Goal: Task Accomplishment & Management: Use online tool/utility

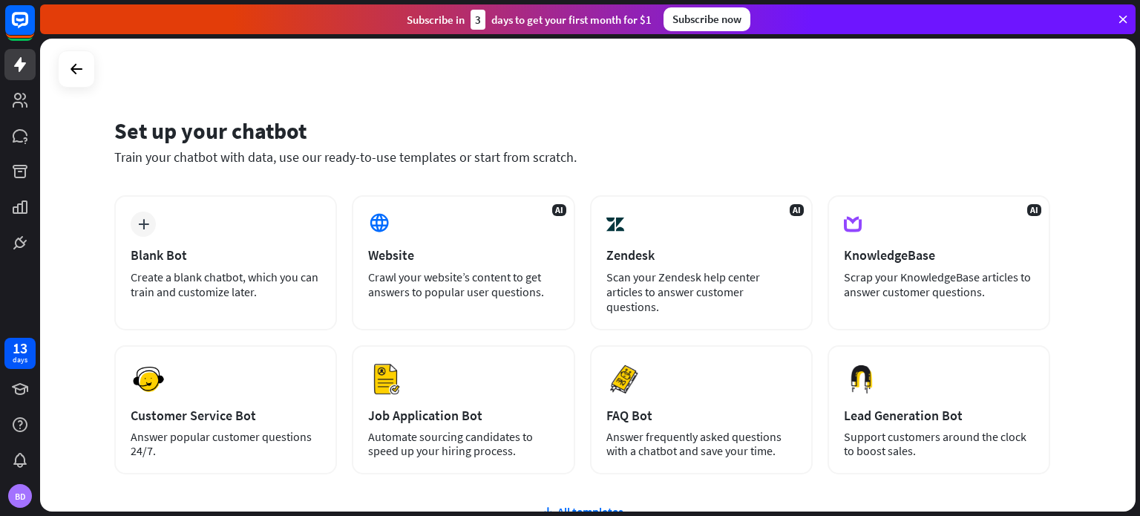
scroll to position [125, 0]
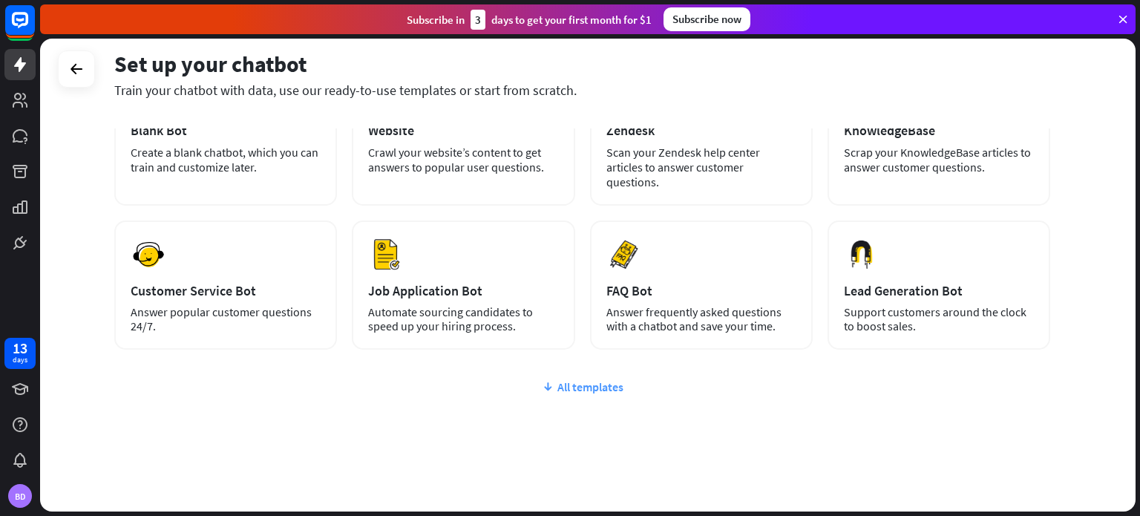
click at [586, 379] on div "All templates" at bounding box center [582, 386] width 936 height 15
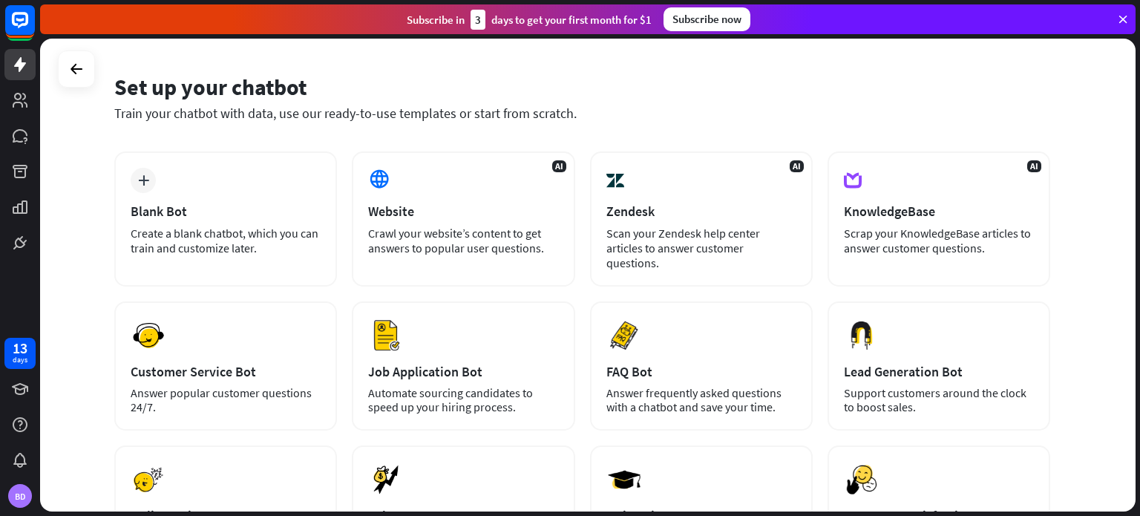
scroll to position [41, 0]
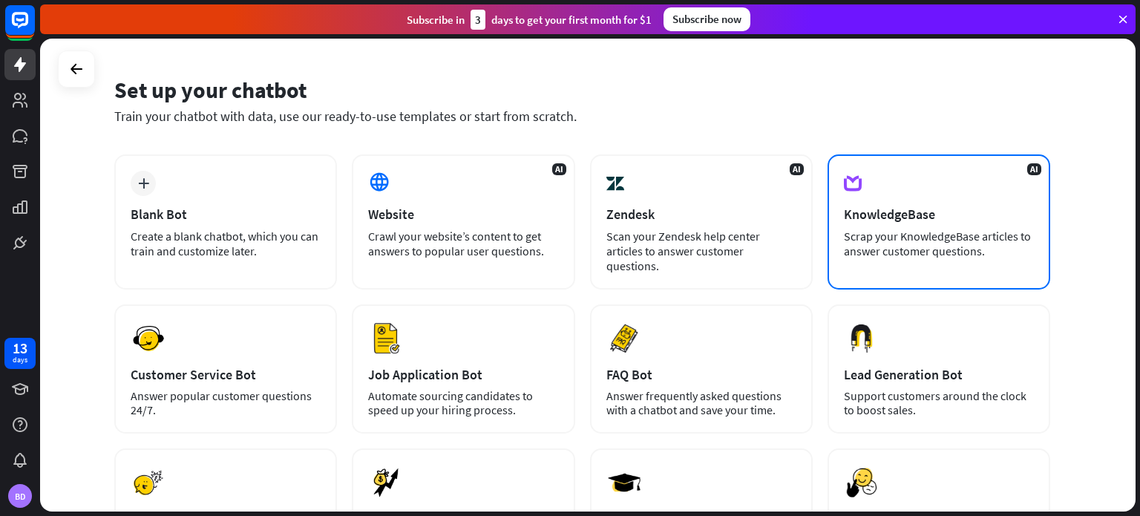
drag, startPoint x: 734, startPoint y: 230, endPoint x: 1012, endPoint y: 235, distance: 277.7
click at [1012, 235] on div "Scrap your KnowledgeBase articles to answer customer questions." at bounding box center [939, 244] width 190 height 30
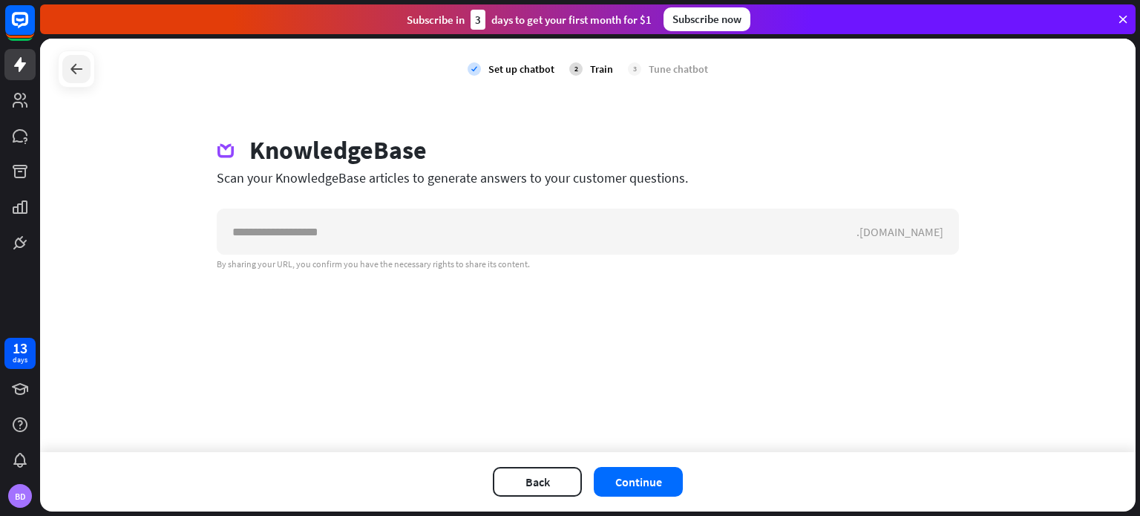
click at [71, 76] on icon at bounding box center [77, 69] width 18 height 18
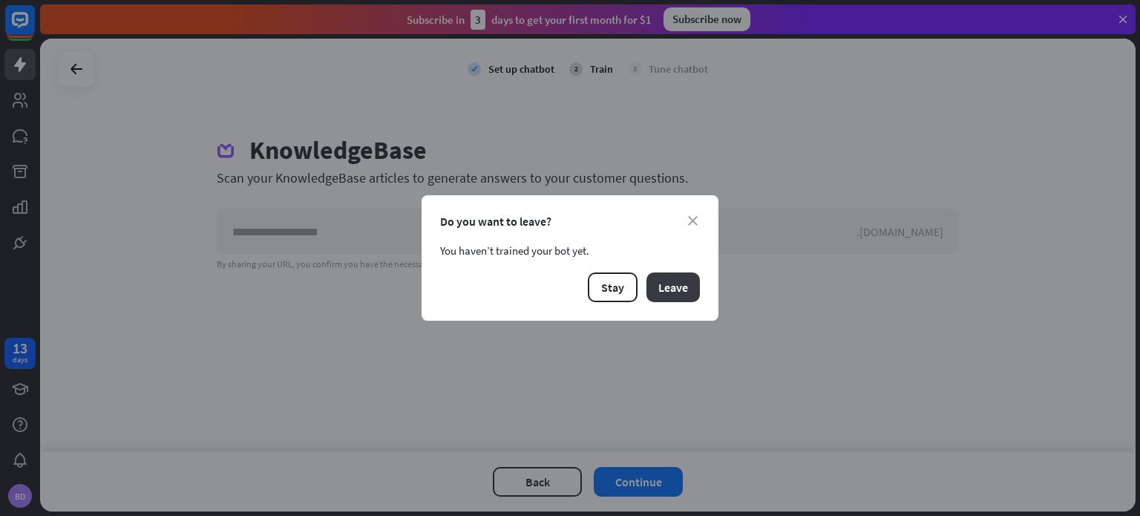
click at [661, 292] on button "Leave" at bounding box center [673, 287] width 53 height 30
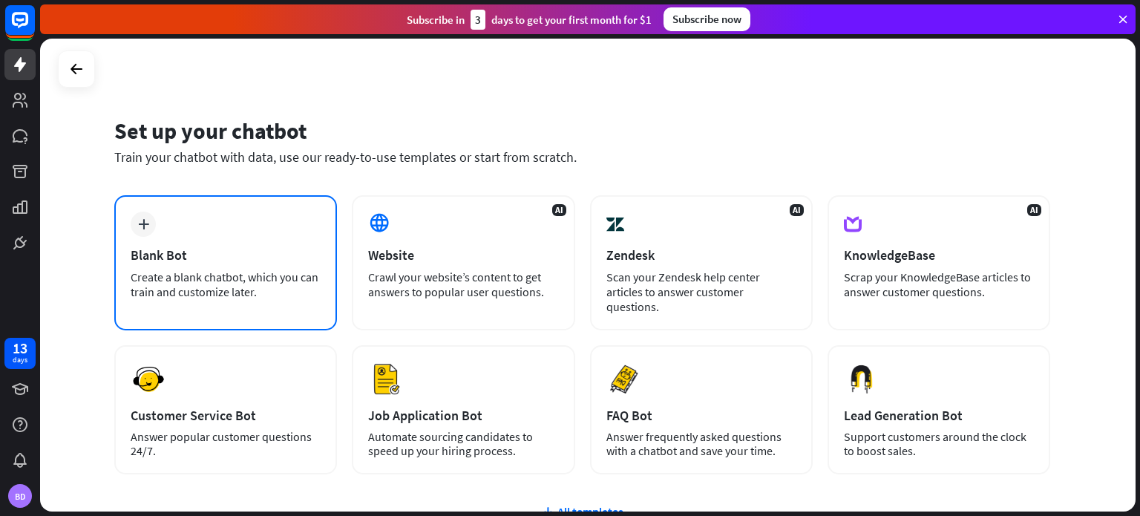
click at [209, 304] on div "plus Blank Bot Create a blank chatbot, which you can train and customize later." at bounding box center [225, 262] width 223 height 135
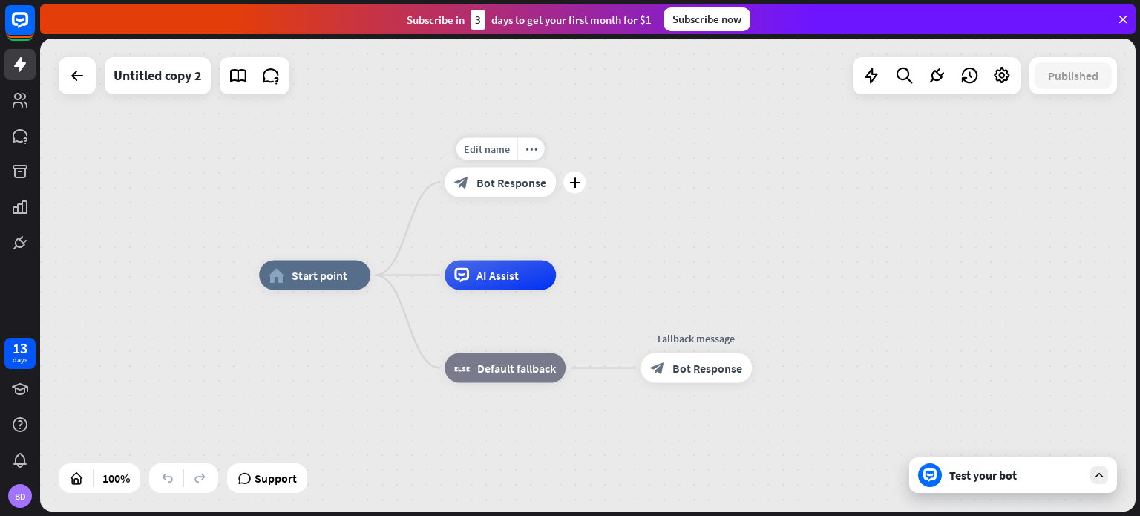
click at [499, 178] on span "Bot Response" at bounding box center [512, 182] width 70 height 15
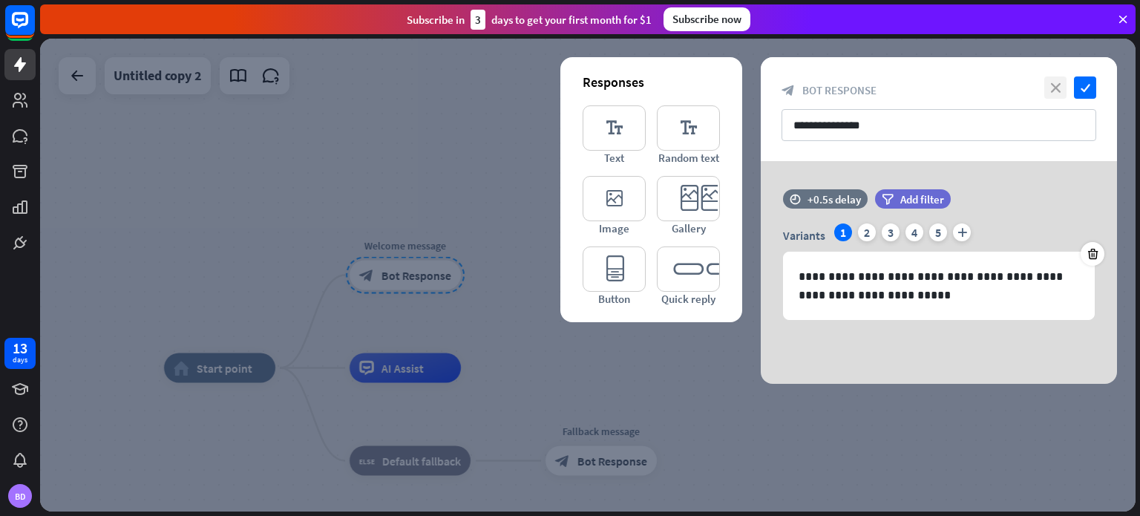
click at [1053, 88] on icon "close" at bounding box center [1055, 87] width 22 height 22
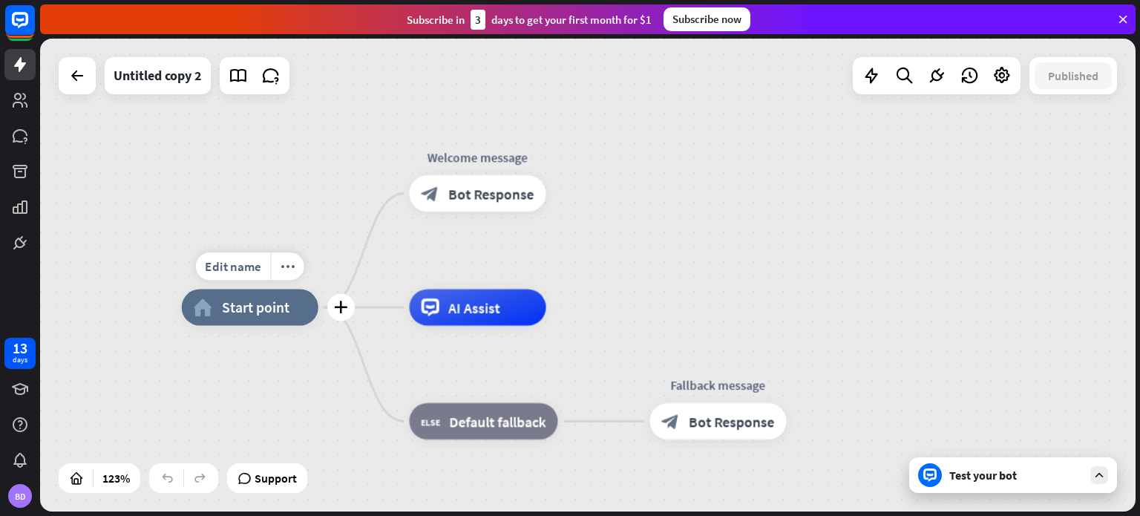
click at [292, 325] on div "home_2 Start point" at bounding box center [250, 307] width 137 height 36
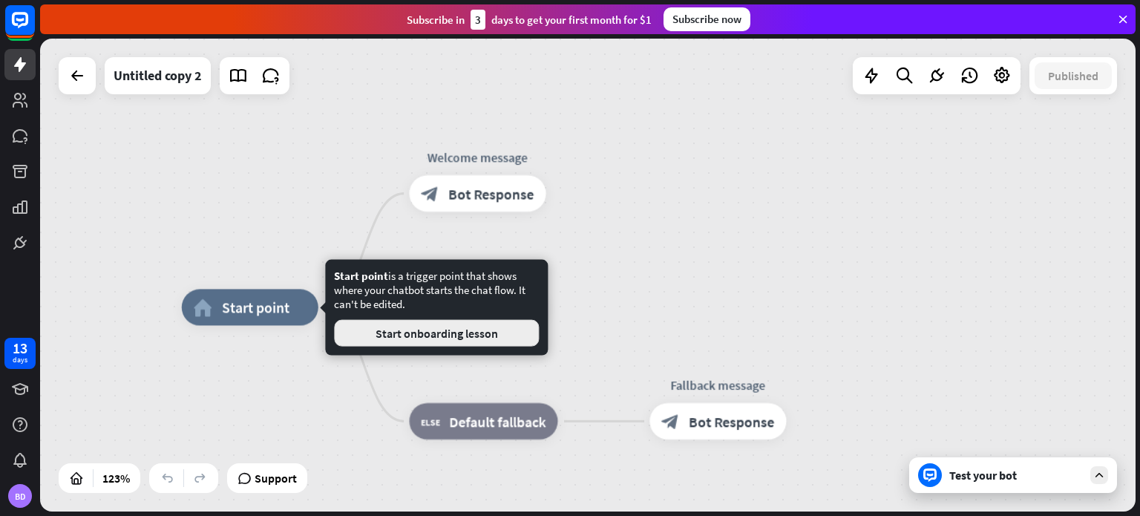
click at [405, 330] on button "Start onboarding lesson" at bounding box center [436, 333] width 205 height 27
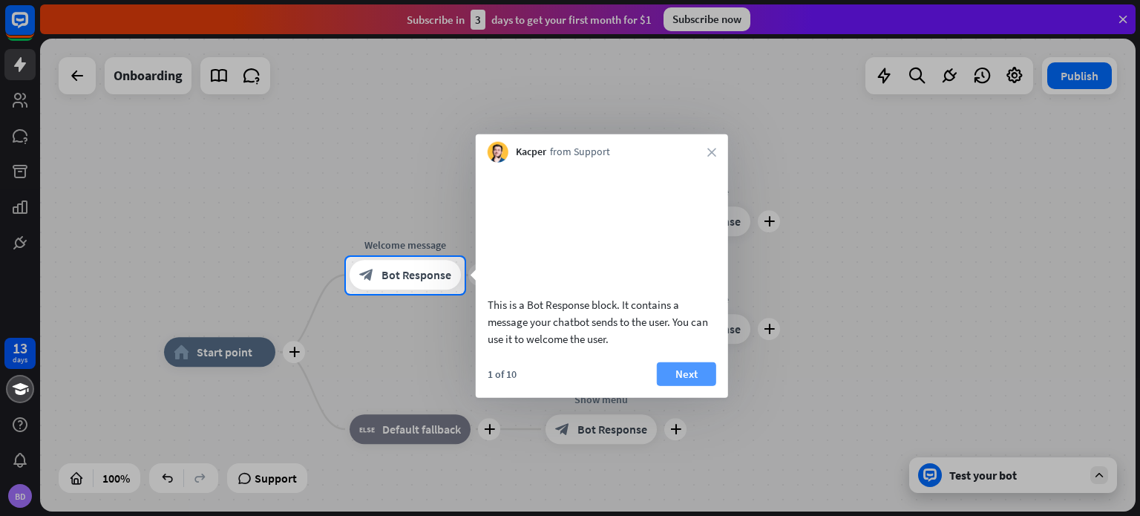
click at [675, 385] on button "Next" at bounding box center [686, 373] width 59 height 24
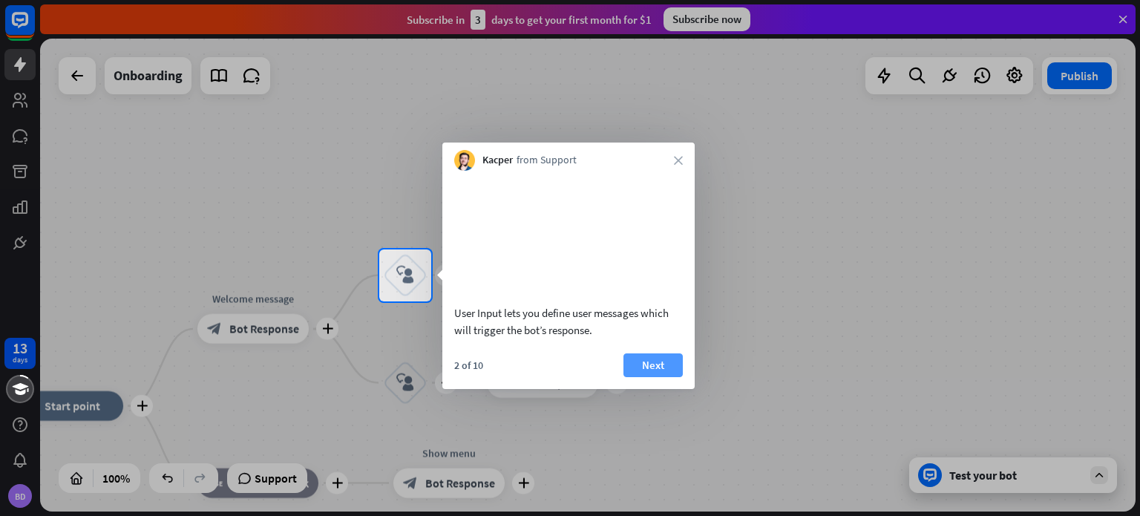
click at [669, 377] on button "Next" at bounding box center [653, 365] width 59 height 24
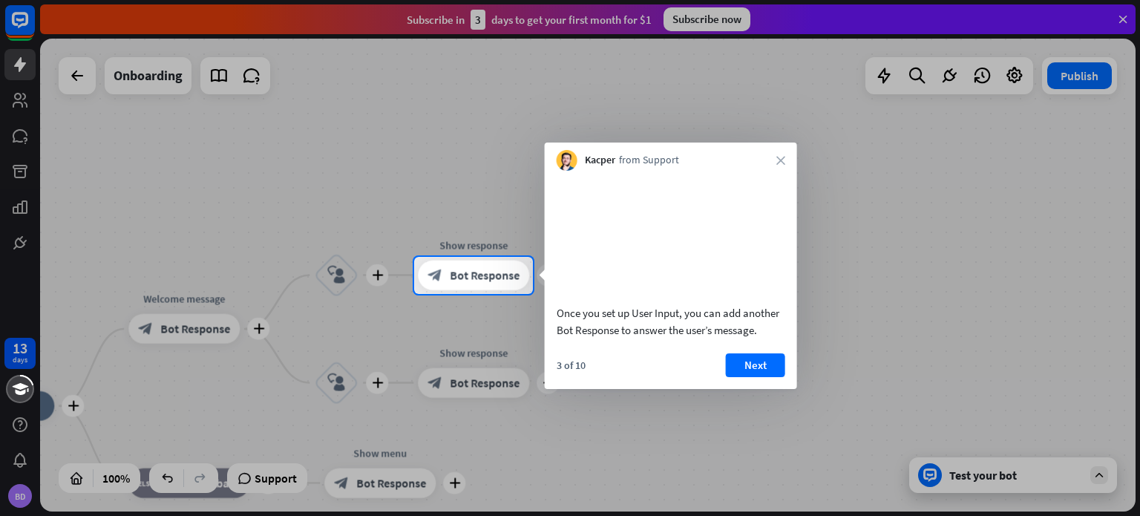
click at [669, 386] on div "3 of 10 Next" at bounding box center [671, 371] width 252 height 36
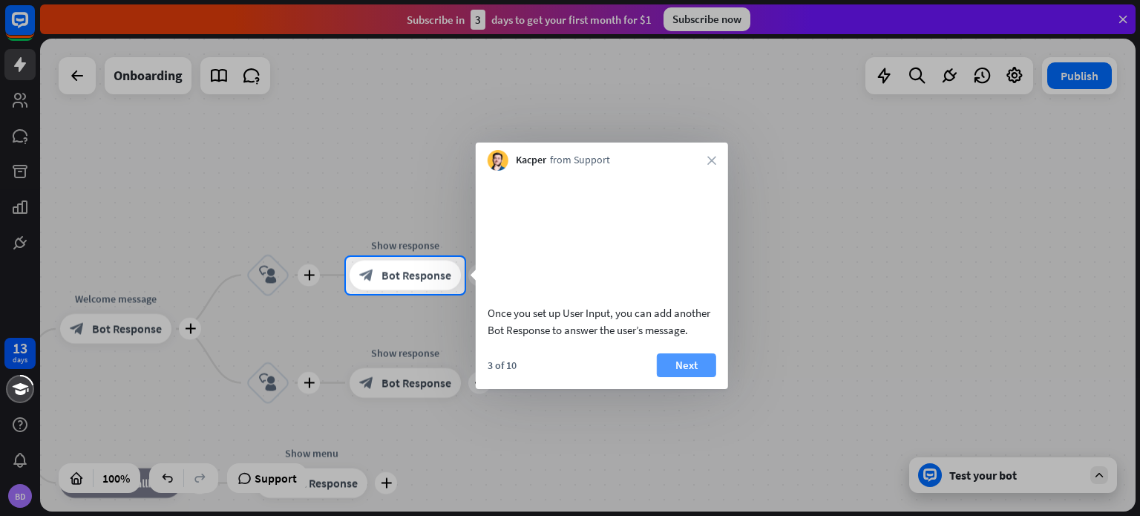
click at [697, 377] on button "Next" at bounding box center [686, 365] width 59 height 24
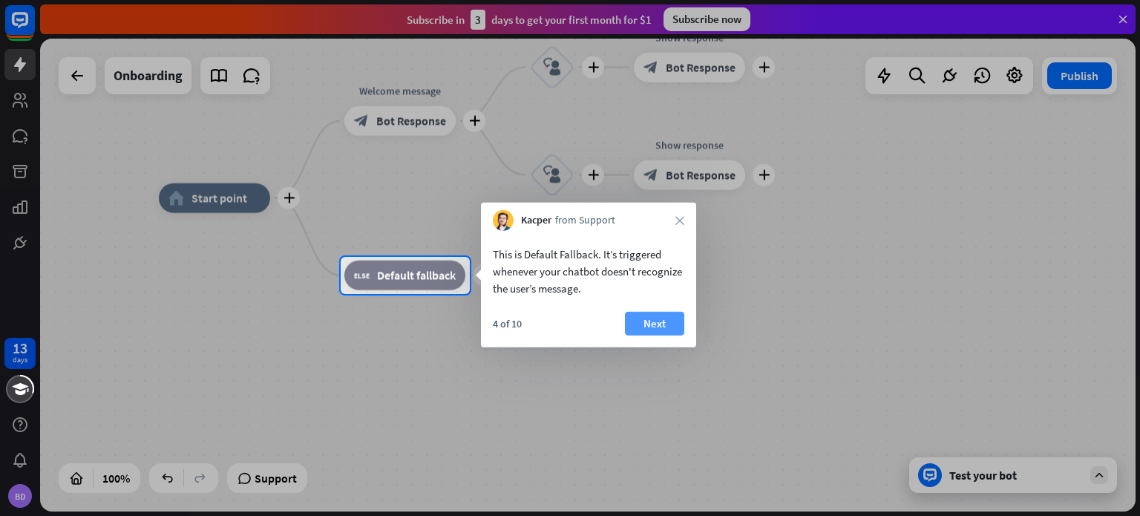
click at [667, 326] on button "Next" at bounding box center [654, 324] width 59 height 24
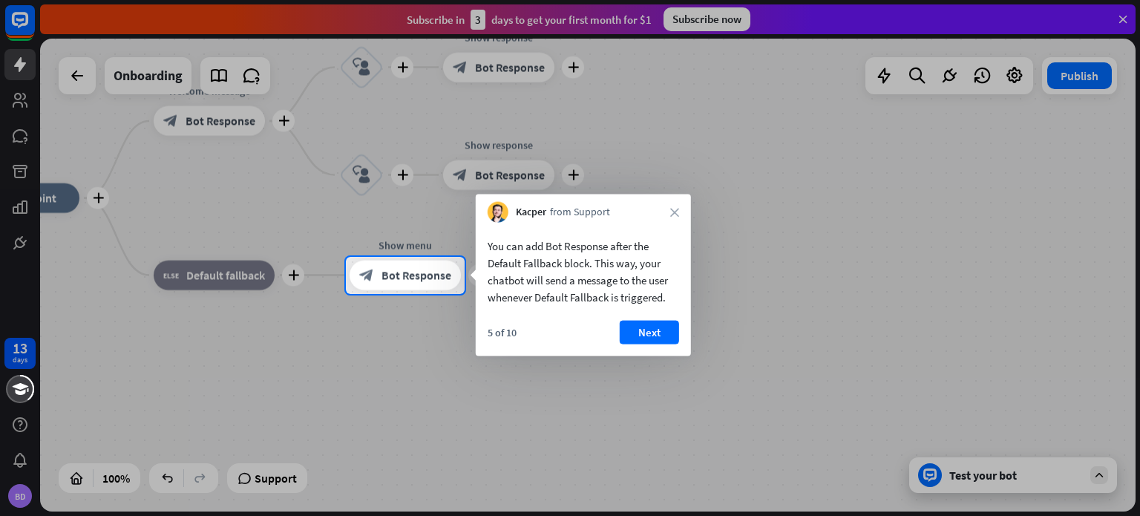
click at [667, 326] on button "Next" at bounding box center [649, 333] width 59 height 24
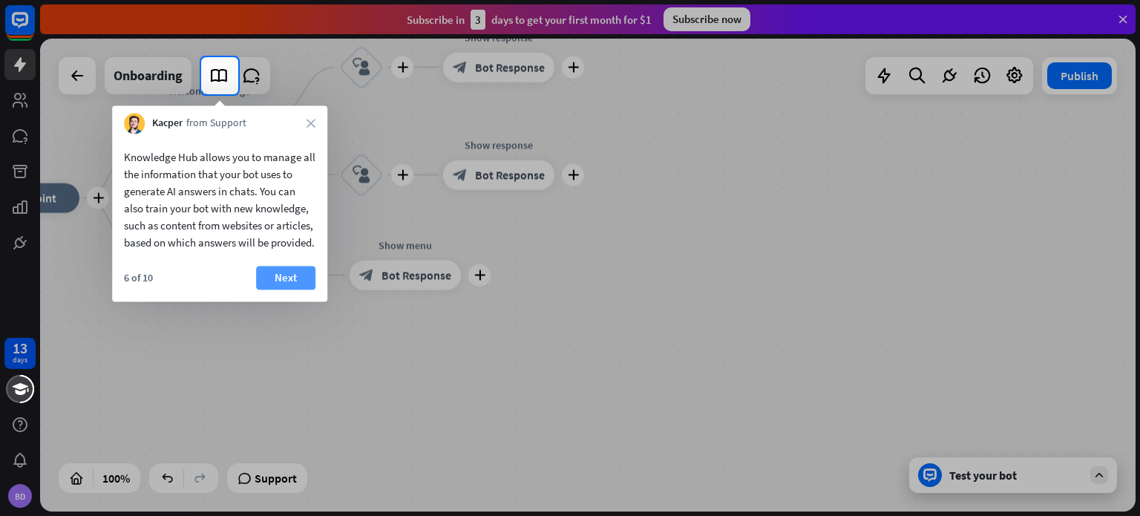
click at [286, 289] on button "Next" at bounding box center [285, 278] width 59 height 24
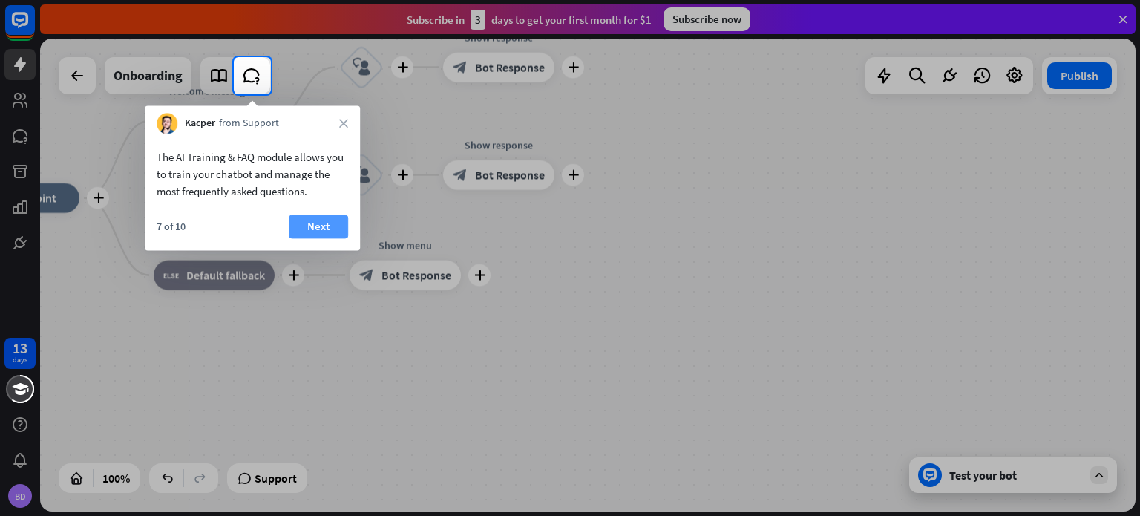
click at [315, 230] on button "Next" at bounding box center [318, 227] width 59 height 24
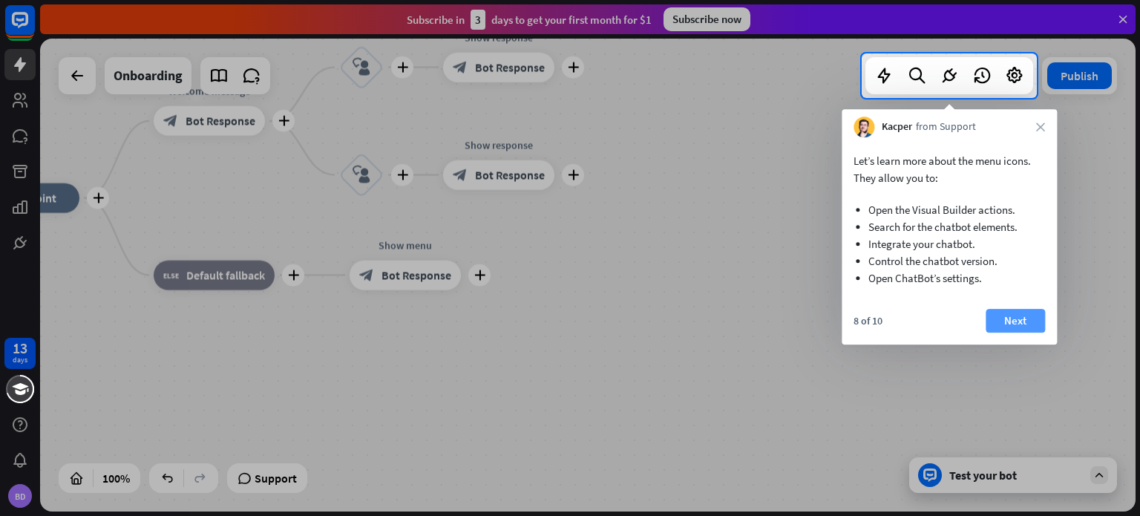
click at [1007, 330] on button "Next" at bounding box center [1015, 321] width 59 height 24
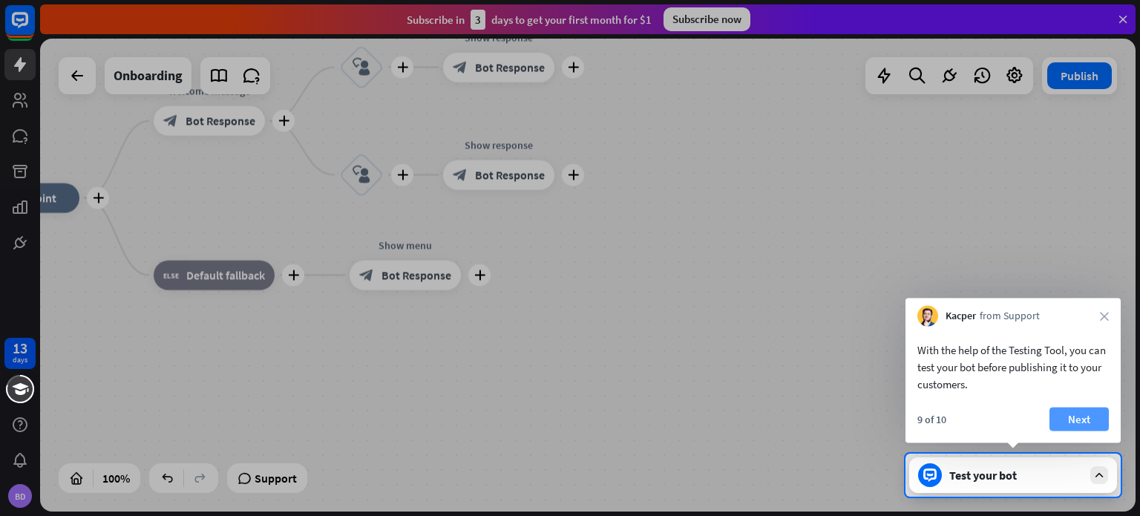
click at [1090, 415] on button "Next" at bounding box center [1079, 420] width 59 height 24
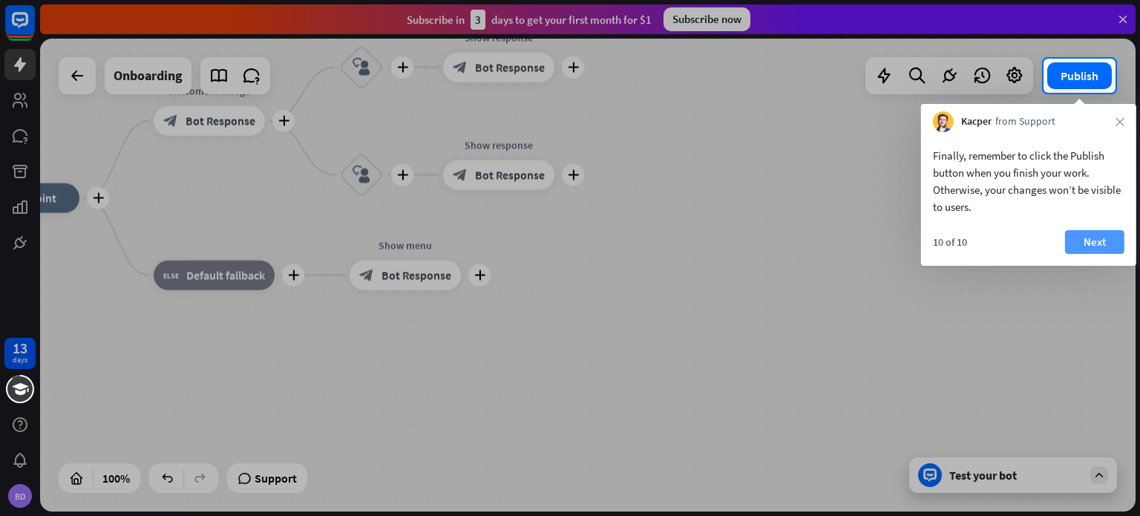
click at [1091, 232] on button "Next" at bounding box center [1094, 242] width 59 height 24
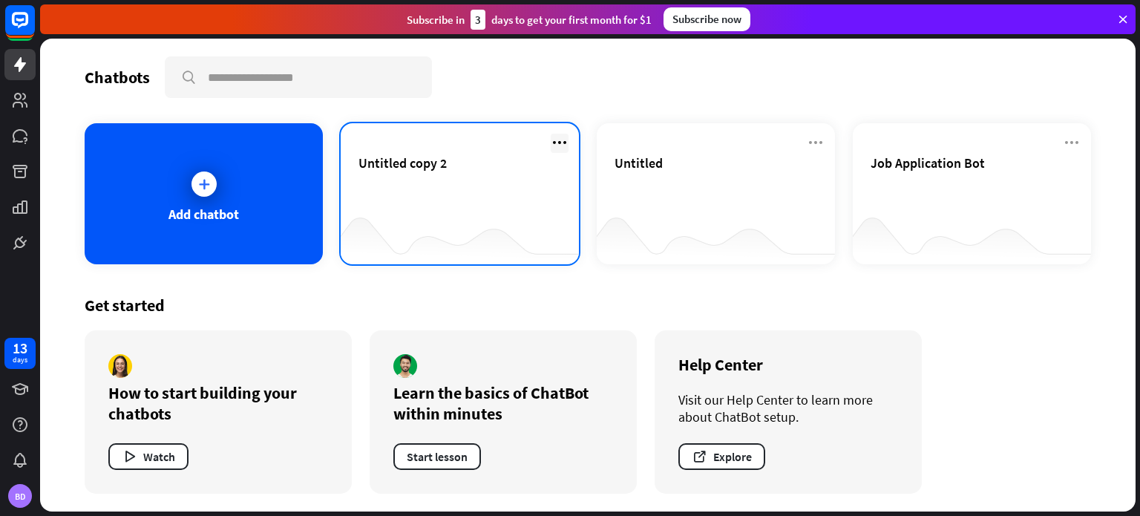
click at [557, 148] on icon at bounding box center [560, 143] width 18 height 18
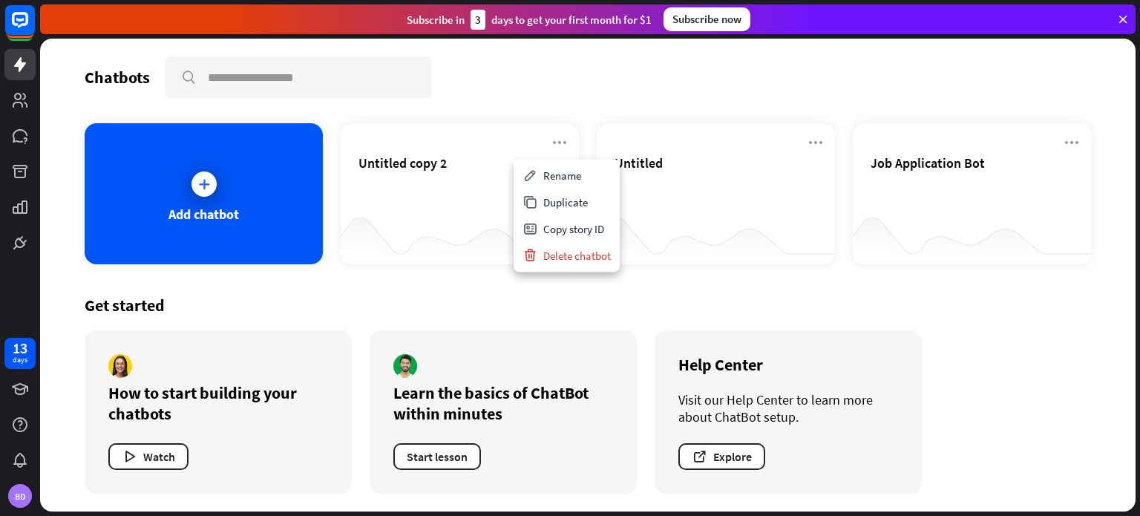
click at [490, 79] on div "Chatbots search" at bounding box center [588, 77] width 1007 height 42
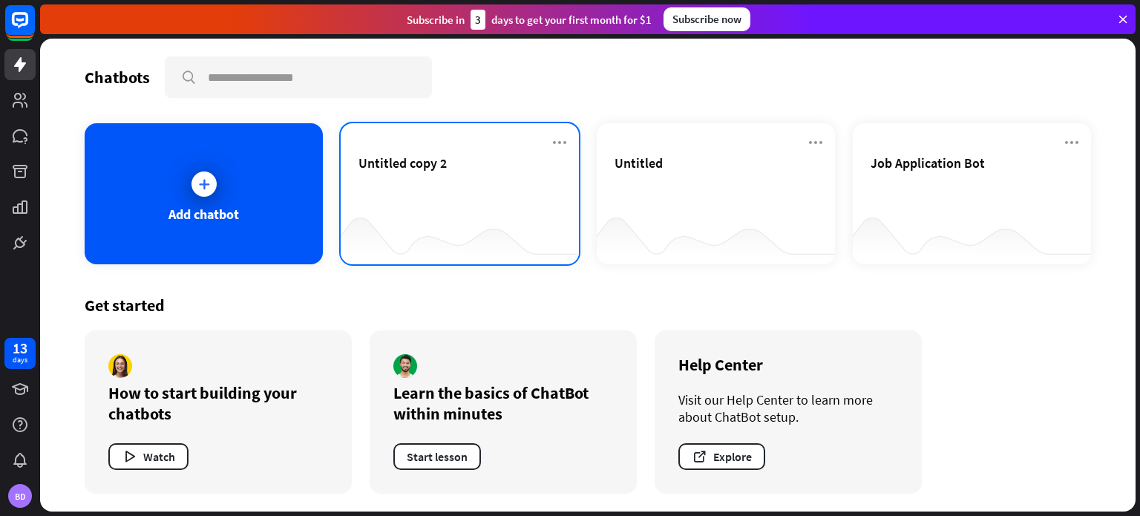
click at [422, 155] on span "Untitled copy 2" at bounding box center [403, 162] width 88 height 17
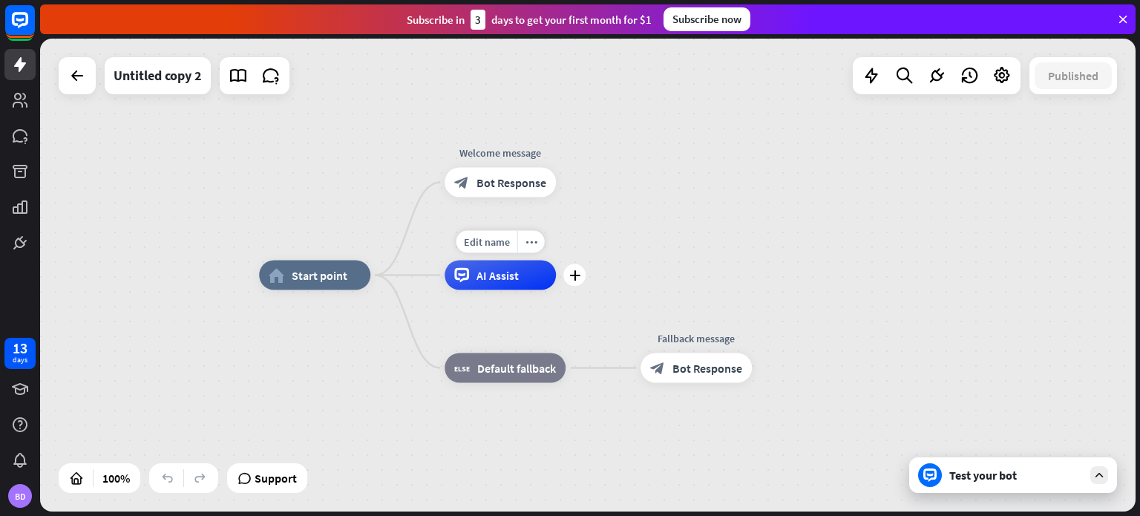
click at [512, 275] on span "AI Assist" at bounding box center [498, 275] width 42 height 15
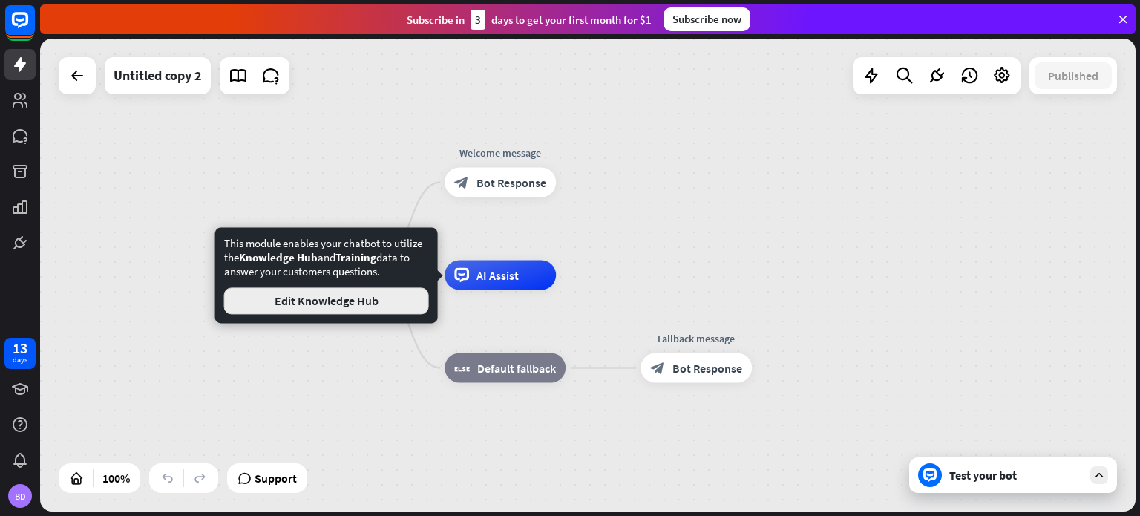
click at [403, 304] on button "Edit Knowledge Hub" at bounding box center [326, 300] width 205 height 27
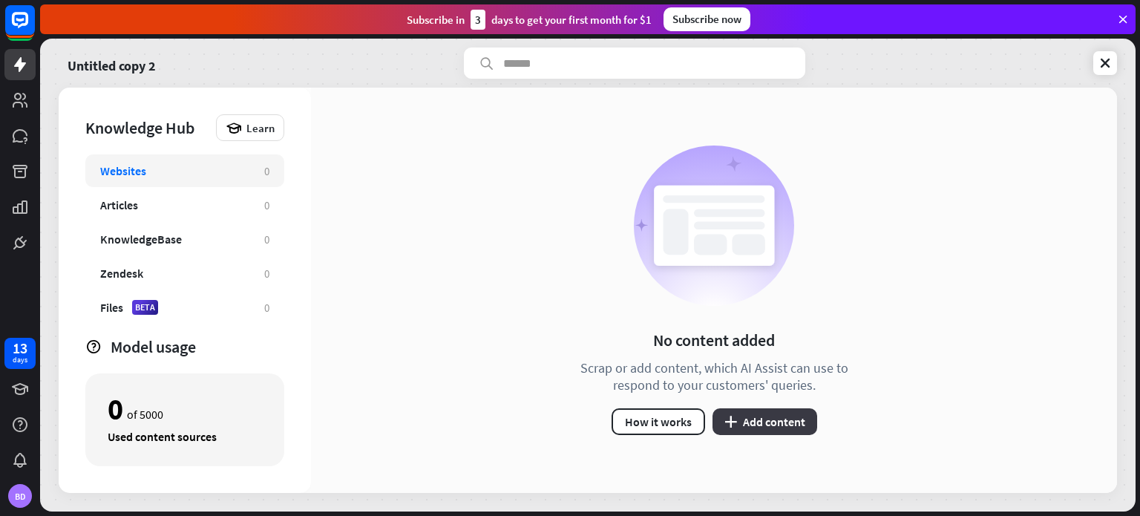
click at [733, 424] on icon "plus" at bounding box center [730, 422] width 13 height 12
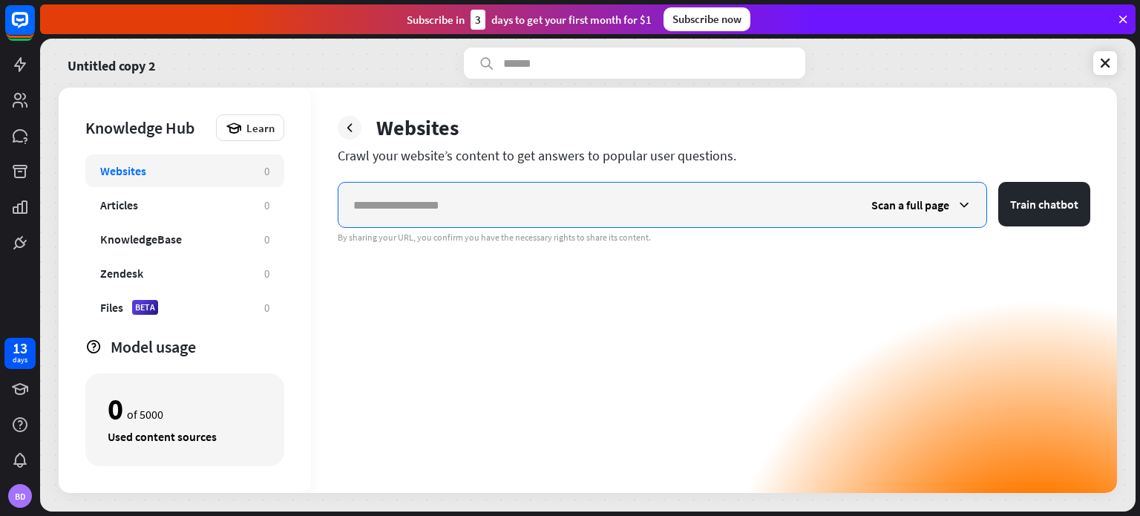
paste input "**********"
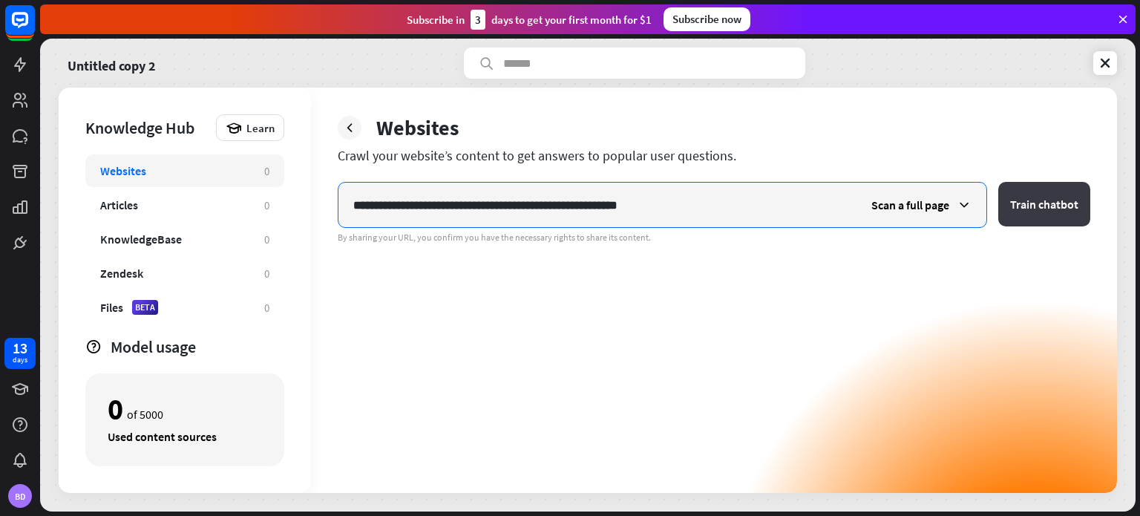
type input "**********"
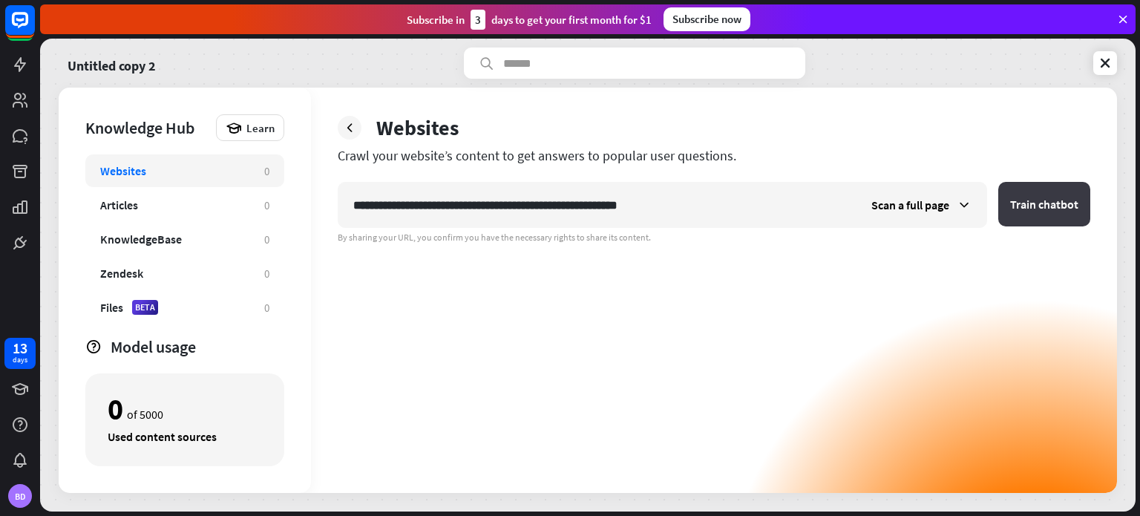
click at [1033, 192] on button "Train chatbot" at bounding box center [1044, 204] width 92 height 45
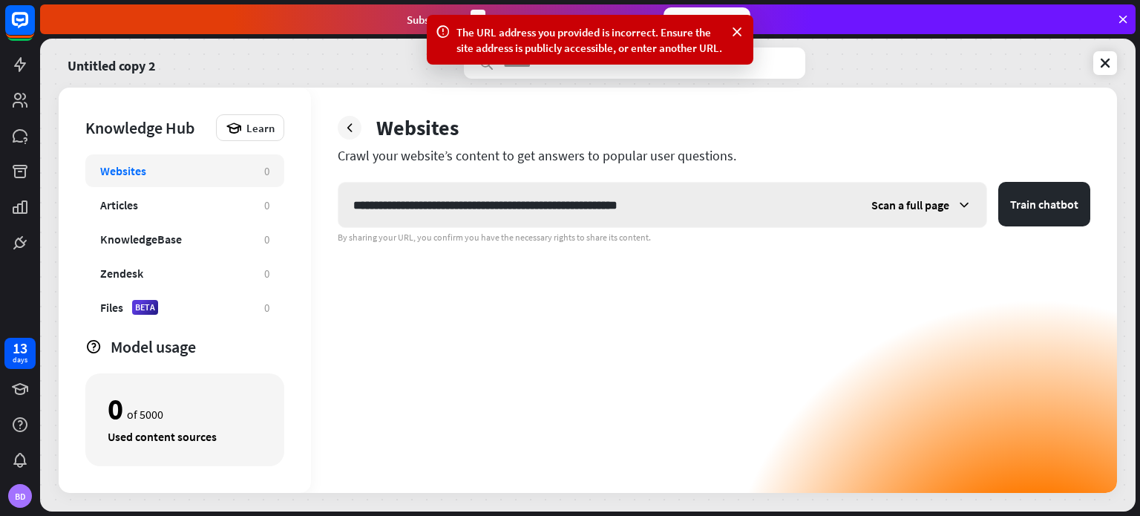
click at [971, 186] on div "Scan a full page" at bounding box center [922, 205] width 130 height 45
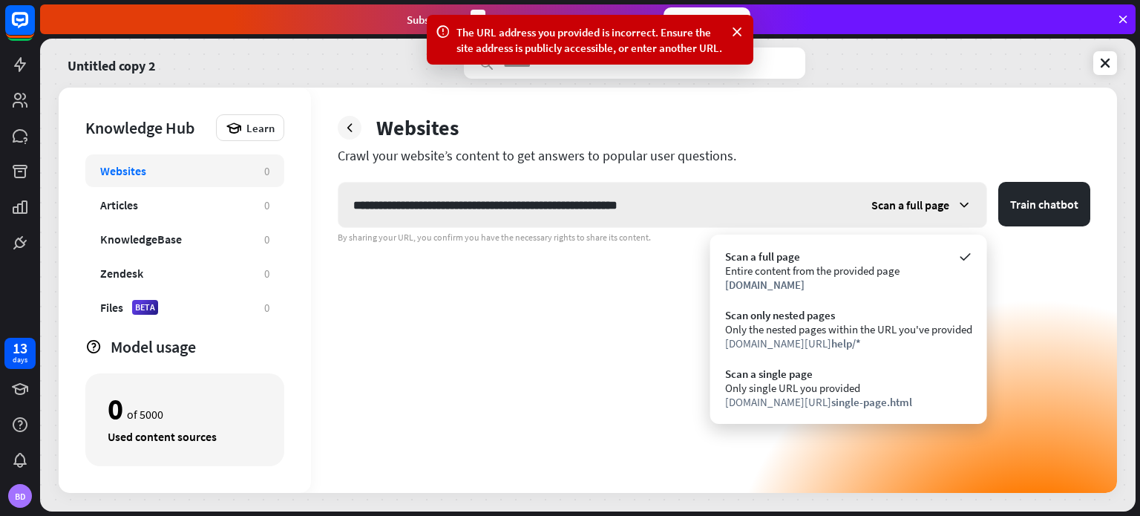
click at [971, 186] on div "Scan a full page" at bounding box center [922, 205] width 130 height 45
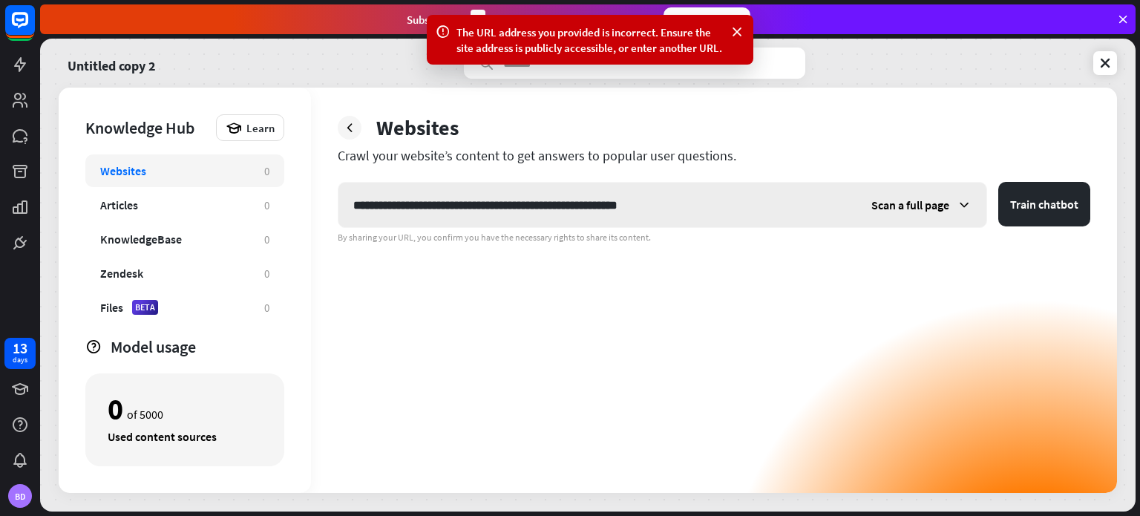
click at [971, 186] on div "Scan a full page" at bounding box center [922, 205] width 130 height 45
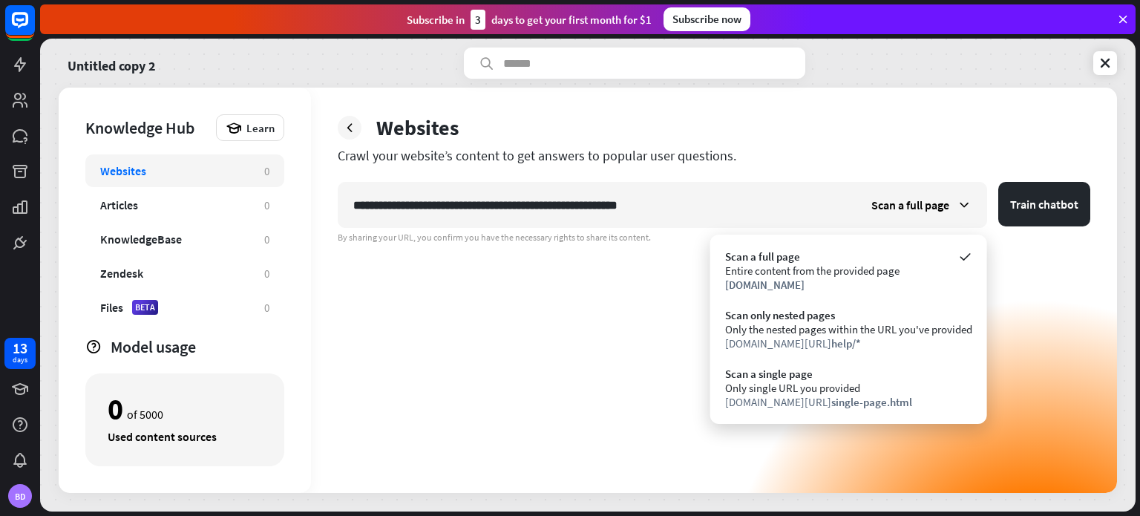
click at [626, 336] on div "**********" at bounding box center [714, 337] width 753 height 311
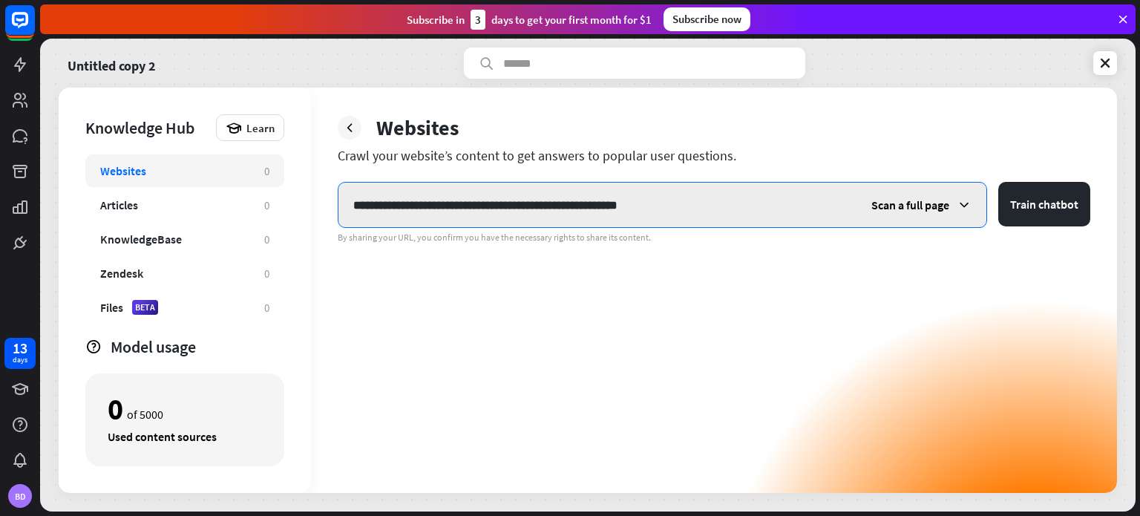
click at [788, 210] on input "**********" at bounding box center [597, 205] width 518 height 45
type input "**"
paste input "**********"
type input "**********"
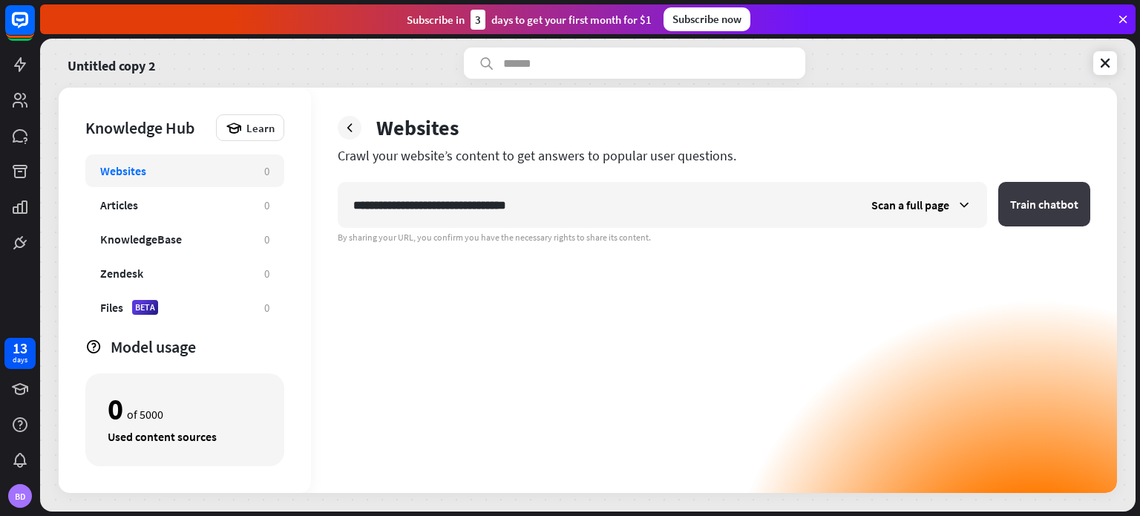
click at [1072, 211] on button "Train chatbot" at bounding box center [1044, 204] width 92 height 45
click at [1030, 232] on div "By sharing your URL, you confirm you have the necessary rights to share its con…" at bounding box center [714, 238] width 753 height 12
click at [1050, 217] on button "Train chatbot" at bounding box center [1044, 204] width 92 height 45
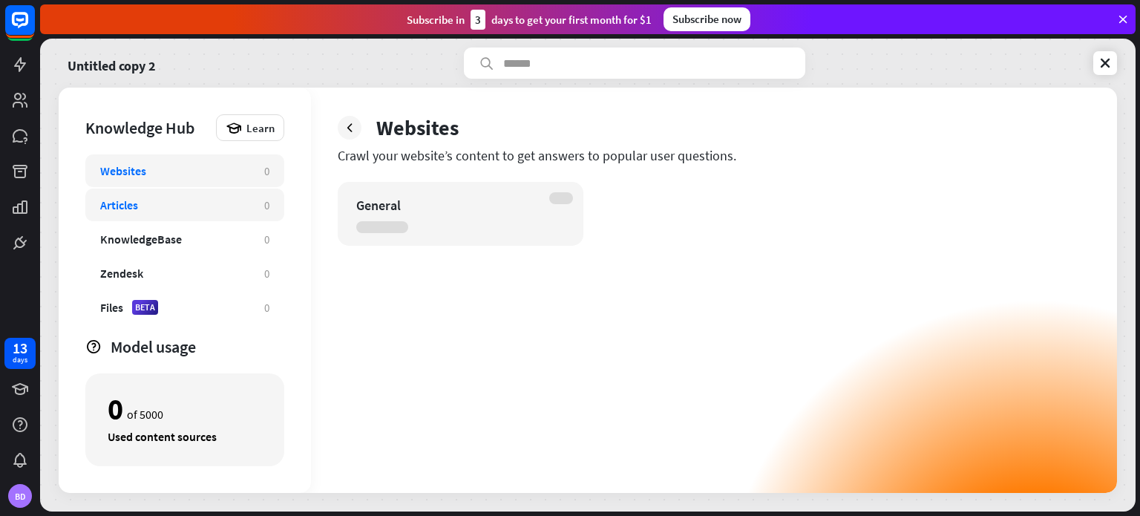
click at [111, 204] on div "Articles" at bounding box center [119, 204] width 38 height 15
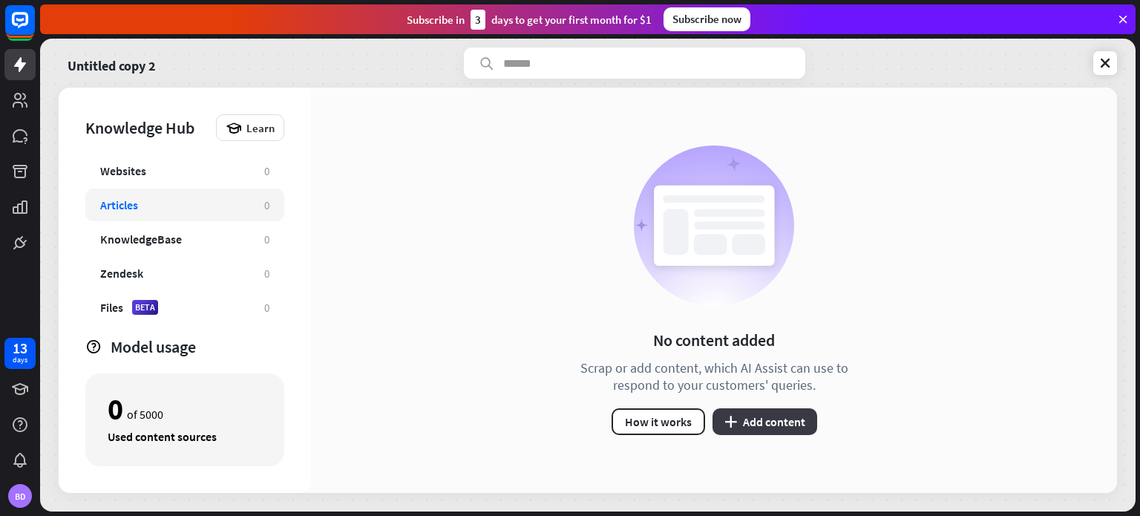
click at [738, 422] on button "plus Add content" at bounding box center [765, 421] width 105 height 27
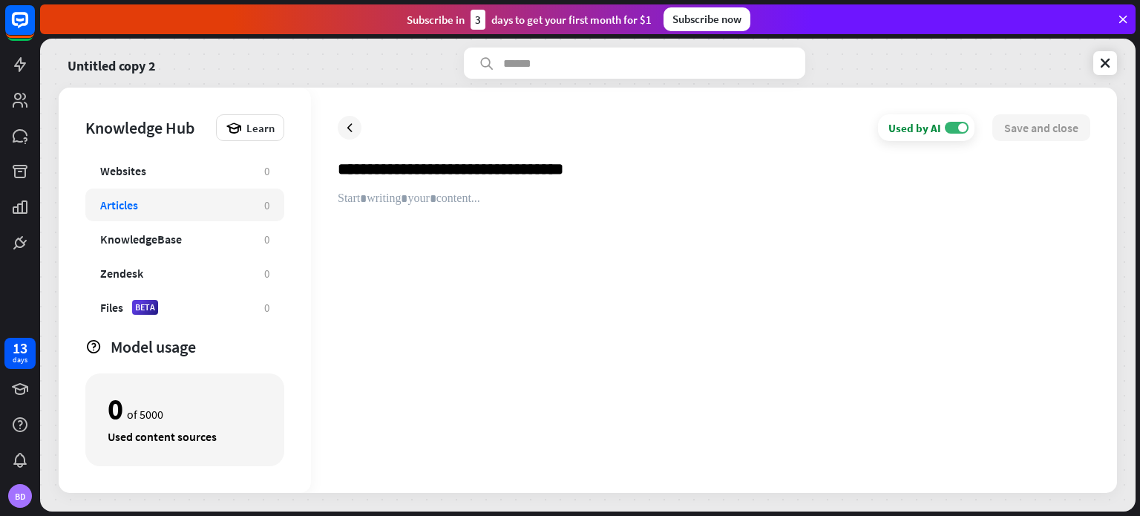
type input "**********"
click at [386, 204] on div at bounding box center [714, 329] width 753 height 275
click at [252, 117] on div "Learn" at bounding box center [250, 127] width 68 height 27
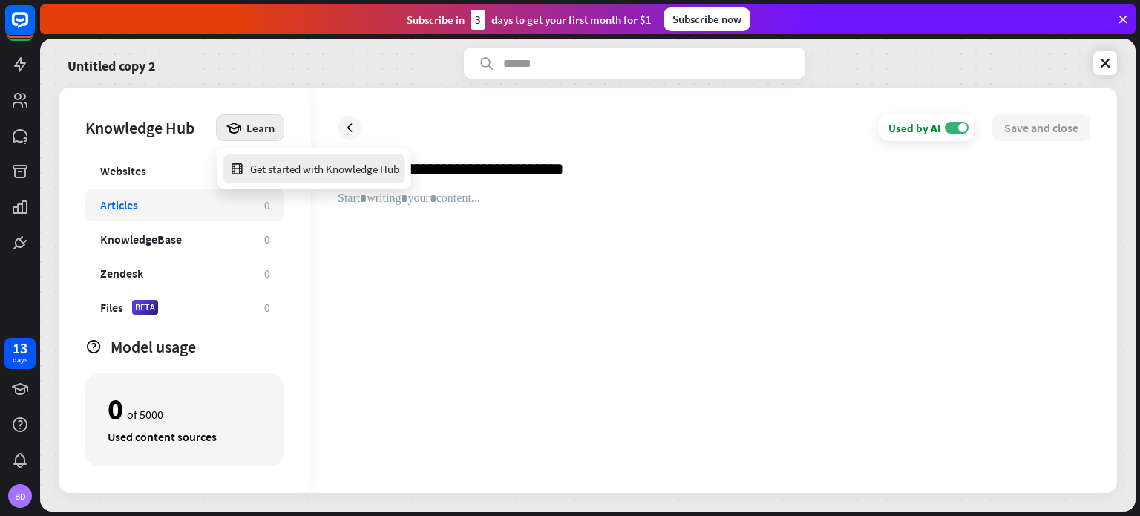
click at [291, 171] on div "Get started with Knowledge Hub" at bounding box center [314, 168] width 170 height 29
